Goal: Check status

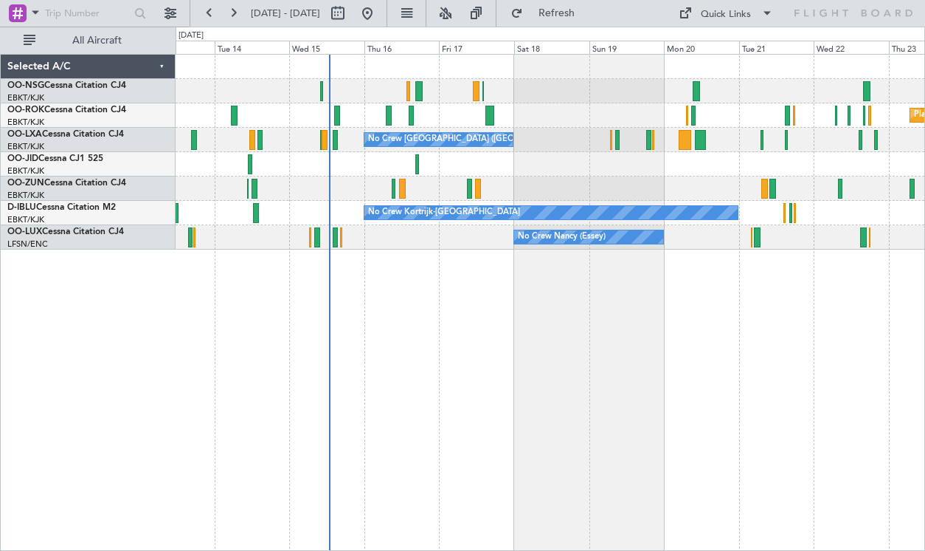
click at [491, 314] on div "Planned Maint Kortrijk-[GEOGRAPHIC_DATA] No Crew [GEOGRAPHIC_DATA] (Brussels Na…" at bounding box center [551, 302] width 750 height 497
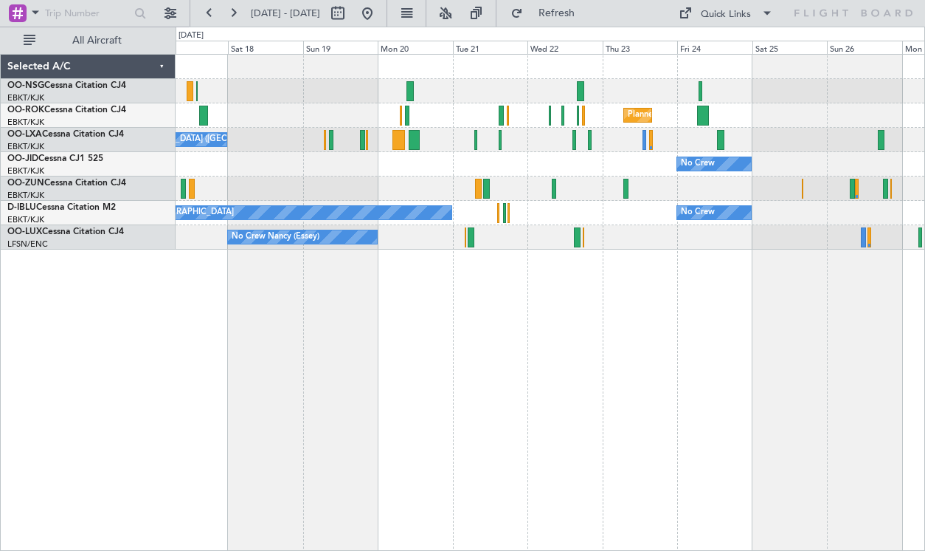
click at [385, 335] on div "Planned Maint Kortrijk-[GEOGRAPHIC_DATA] No Crew [GEOGRAPHIC_DATA] (Brussels Na…" at bounding box center [551, 302] width 750 height 497
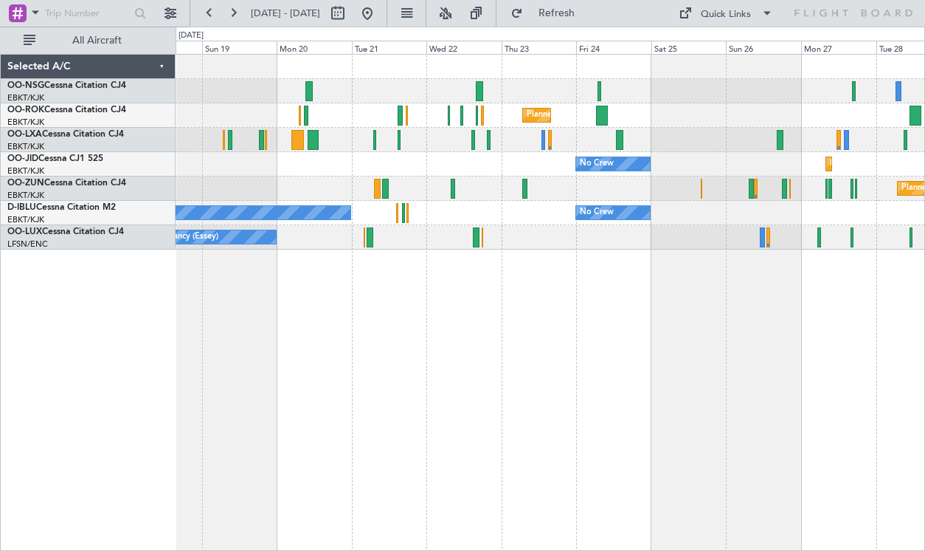
click at [566, 189] on div "Planned Maint Kortrijk-[GEOGRAPHIC_DATA]" at bounding box center [550, 188] width 749 height 24
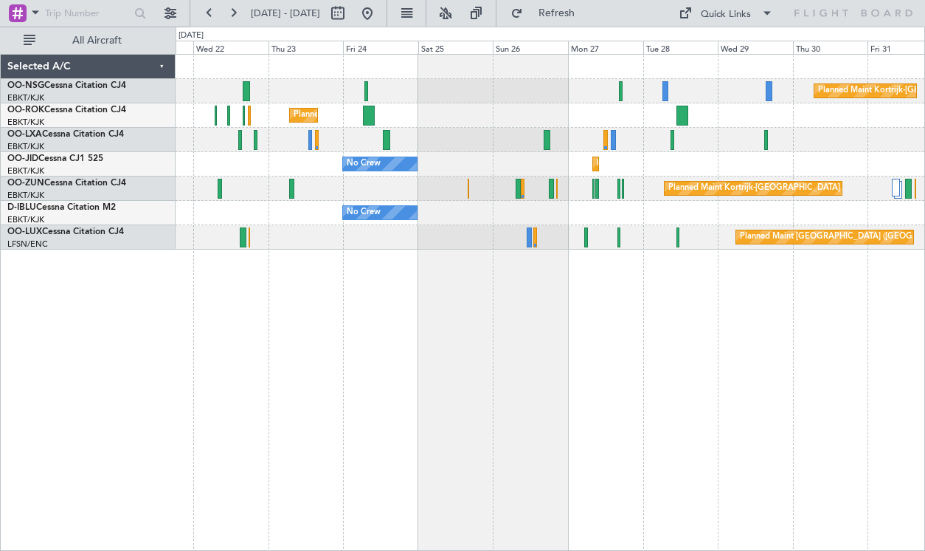
click at [632, 167] on div "Planned Maint Kortrijk-[GEOGRAPHIC_DATA] Planned Maint [GEOGRAPHIC_DATA]-[GEOGR…" at bounding box center [550, 152] width 749 height 195
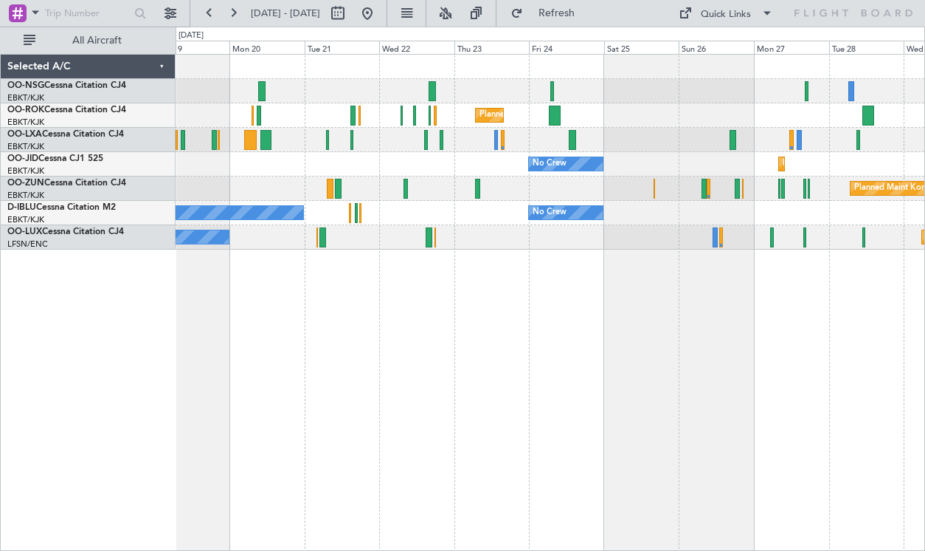
click at [631, 130] on div "No Crew [GEOGRAPHIC_DATA] ([GEOGRAPHIC_DATA] National)" at bounding box center [550, 140] width 749 height 24
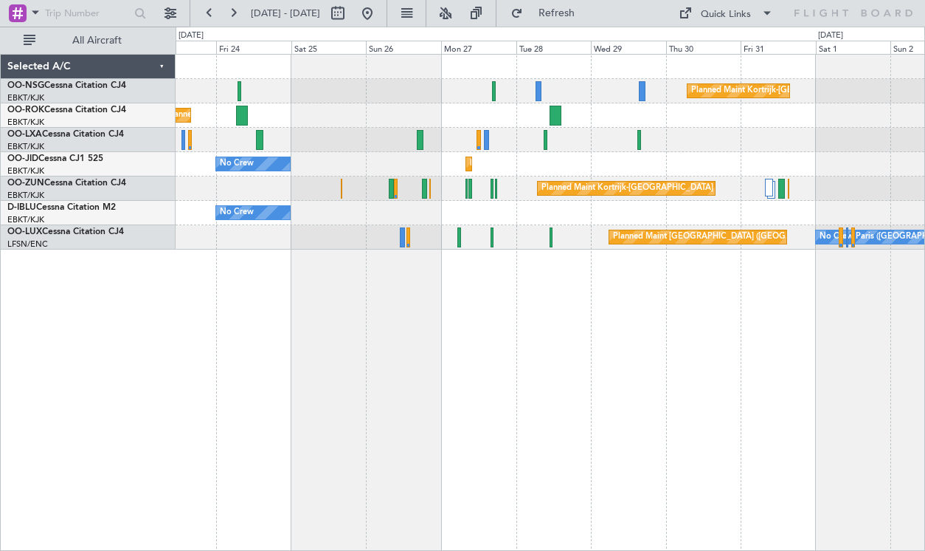
click at [464, 306] on div "Planned Maint Kortrijk-[GEOGRAPHIC_DATA] Planned Maint [GEOGRAPHIC_DATA]-[GEOGR…" at bounding box center [551, 302] width 750 height 497
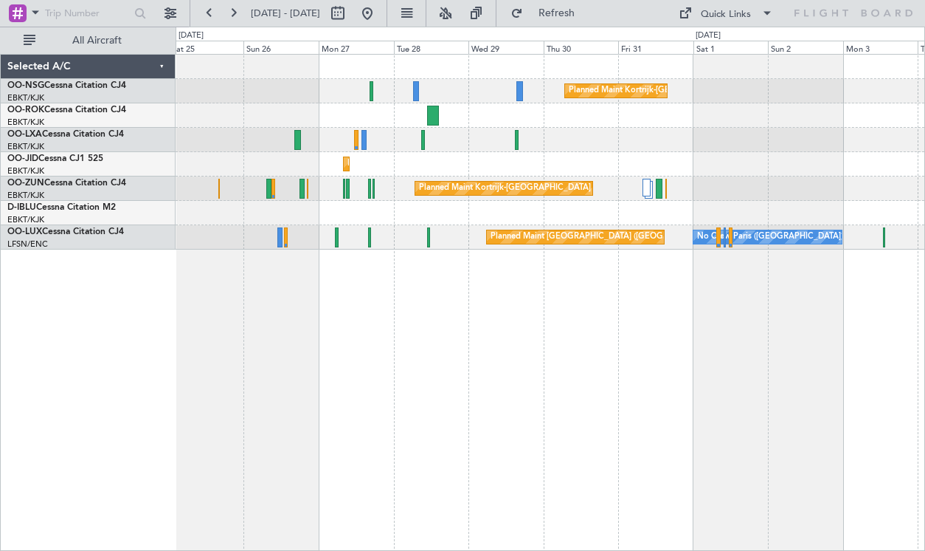
click at [500, 159] on div "Planned Maint Kortrijk-[GEOGRAPHIC_DATA] Planned Maint [GEOGRAPHIC_DATA]-[GEOGR…" at bounding box center [550, 152] width 749 height 195
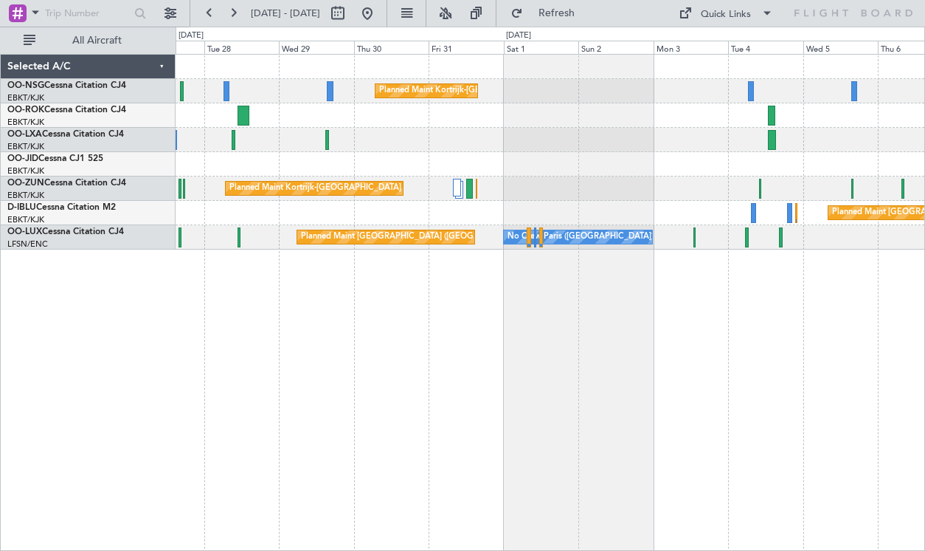
click at [596, 164] on div "Planned Maint Kortrijk-[GEOGRAPHIC_DATA] Planned Maint [GEOGRAPHIC_DATA]-[GEOGR…" at bounding box center [550, 152] width 749 height 195
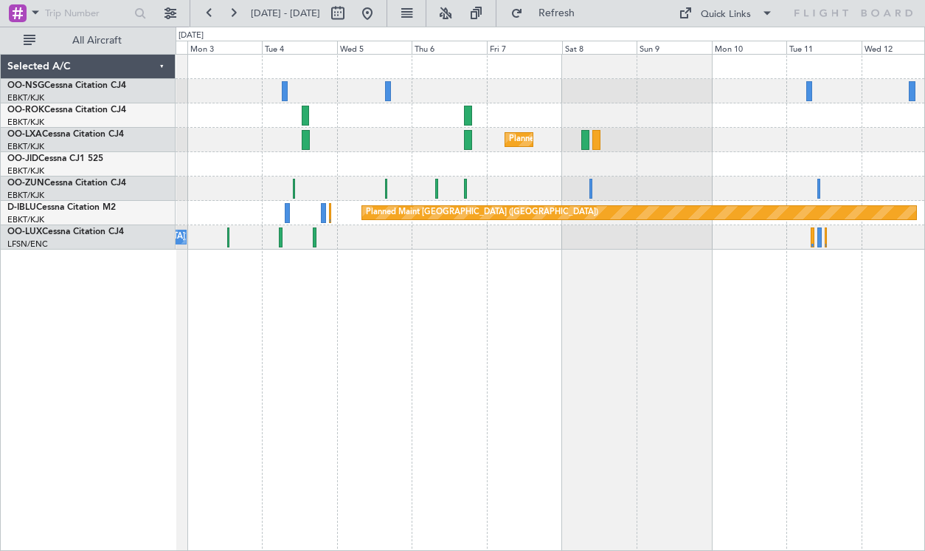
click at [425, 123] on div at bounding box center [550, 115] width 749 height 24
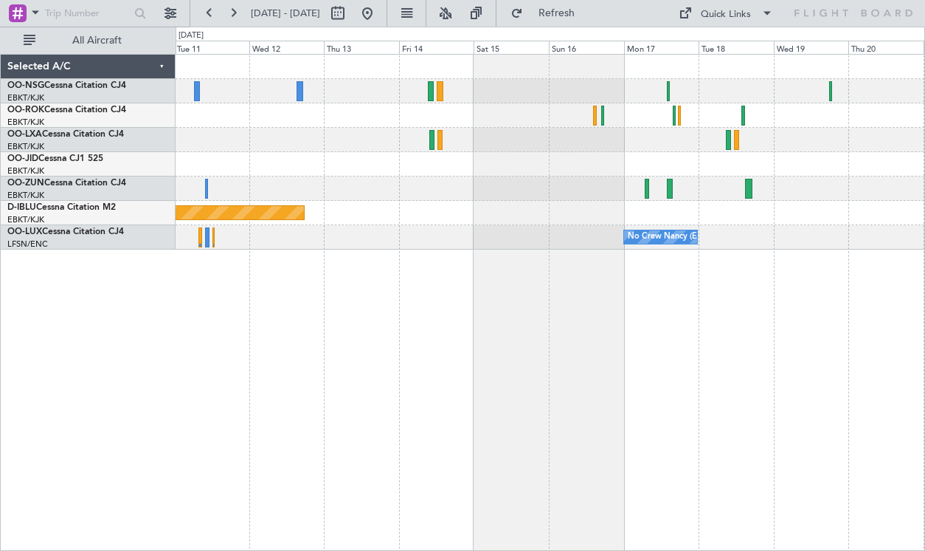
click at [470, 127] on div at bounding box center [550, 115] width 749 height 24
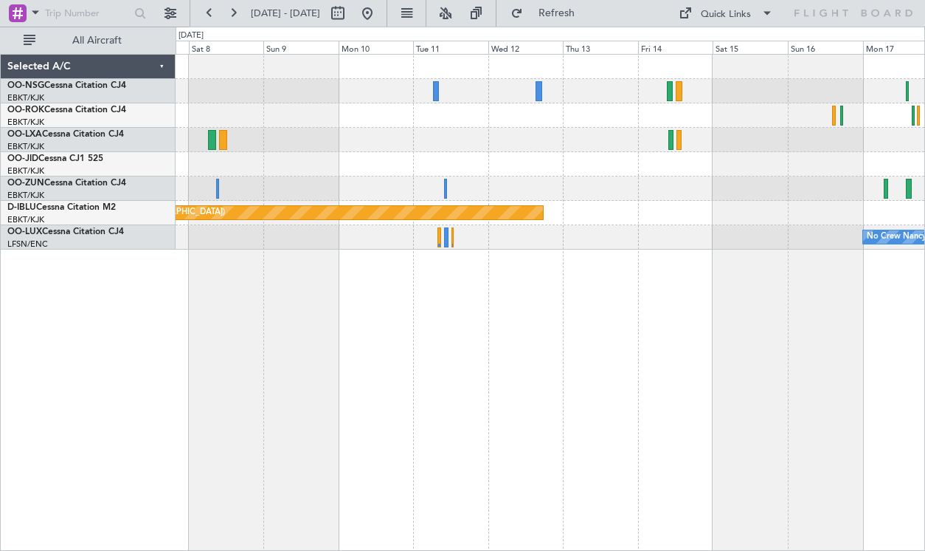
click at [707, 235] on div "No Crew Nancy (Essey)" at bounding box center [550, 237] width 749 height 24
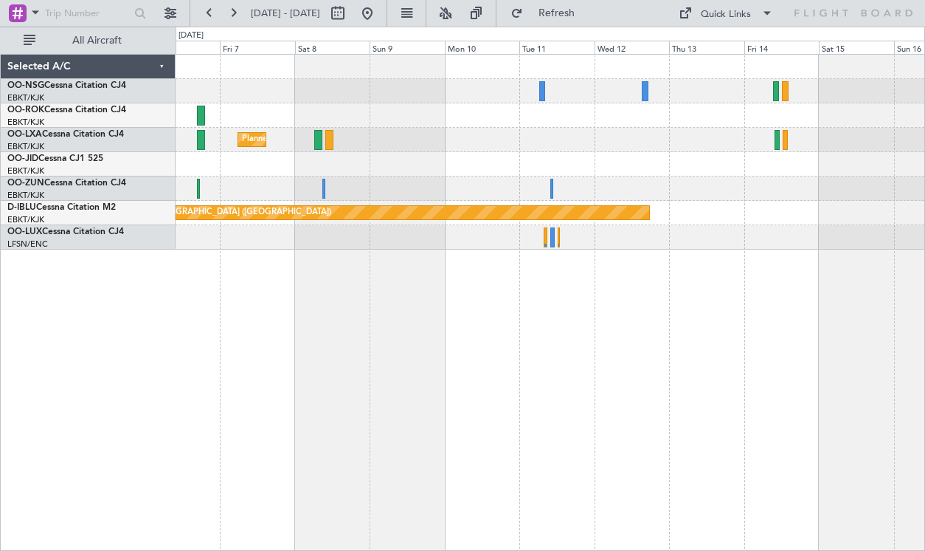
click at [744, 136] on div "Planned Maint Kortrijk-[GEOGRAPHIC_DATA] Planned Maint [GEOGRAPHIC_DATA] ([GEOG…" at bounding box center [550, 152] width 749 height 195
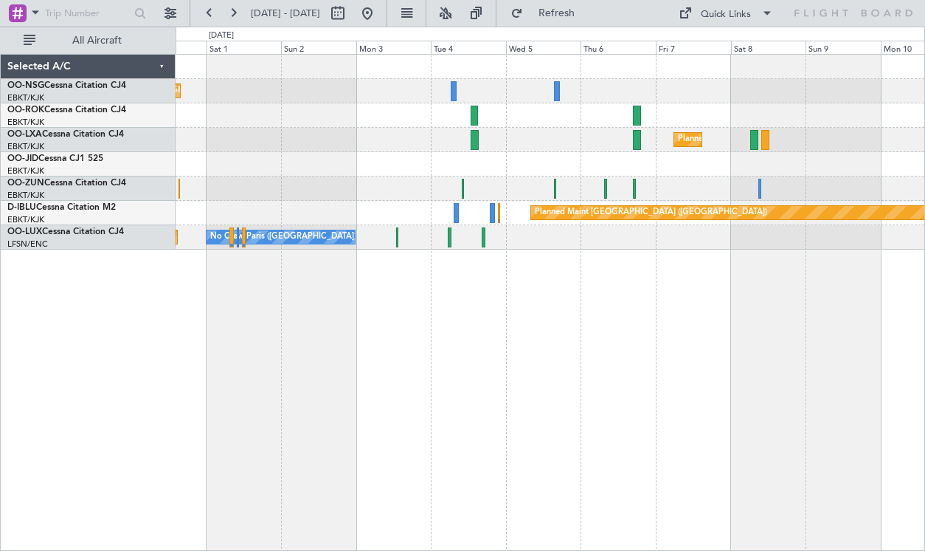
click at [610, 185] on div "Planned Maint Kortrijk-[GEOGRAPHIC_DATA]" at bounding box center [550, 188] width 749 height 24
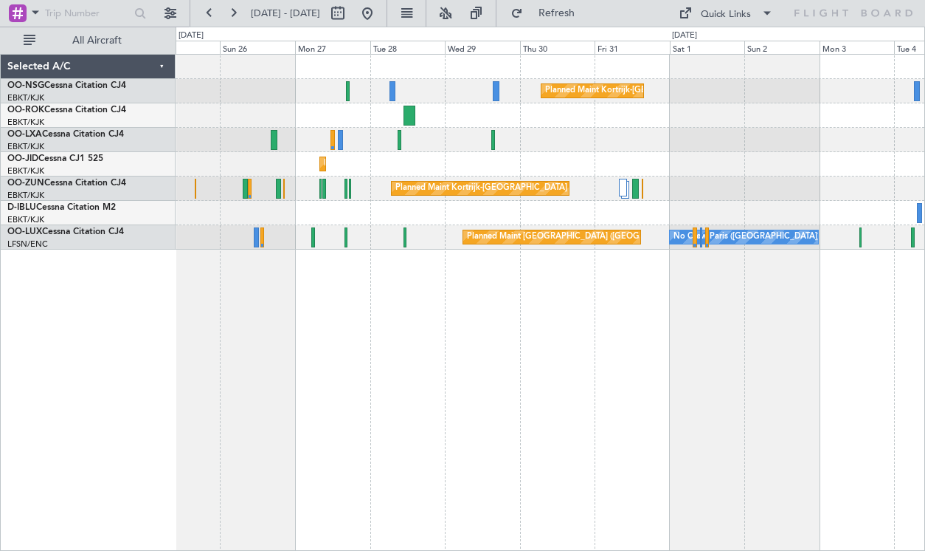
click at [707, 281] on div "Planned Maint Kortrijk-[GEOGRAPHIC_DATA] Planned Maint [GEOGRAPHIC_DATA]-[GEOGR…" at bounding box center [551, 302] width 750 height 497
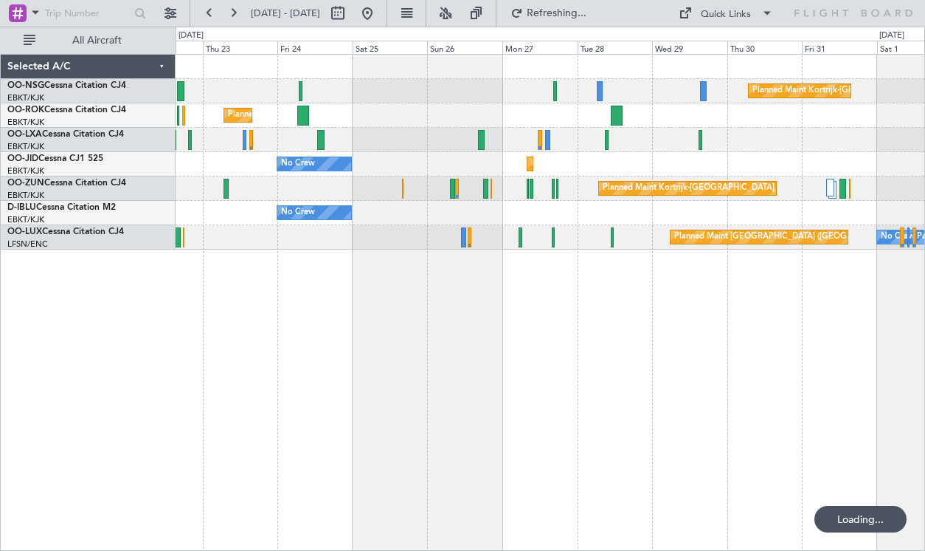
click at [706, 318] on div "Planned Maint Kortrijk-[GEOGRAPHIC_DATA] Planned Maint [GEOGRAPHIC_DATA]-[GEOGR…" at bounding box center [551, 302] width 750 height 497
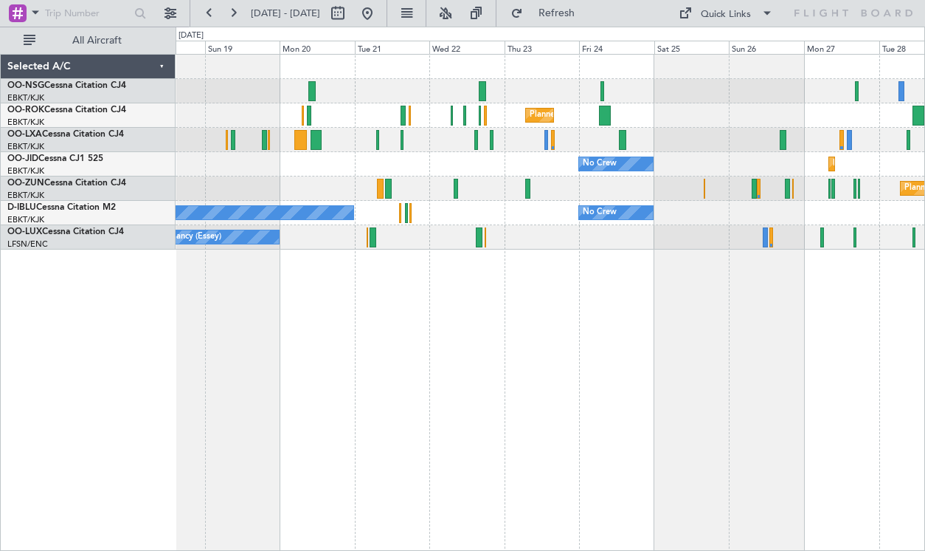
click at [686, 327] on div "Planned Maint Kortrijk-[GEOGRAPHIC_DATA] Planned Maint [GEOGRAPHIC_DATA]-[GEOGR…" at bounding box center [551, 302] width 750 height 497
